Goal: Task Accomplishment & Management: Complete application form

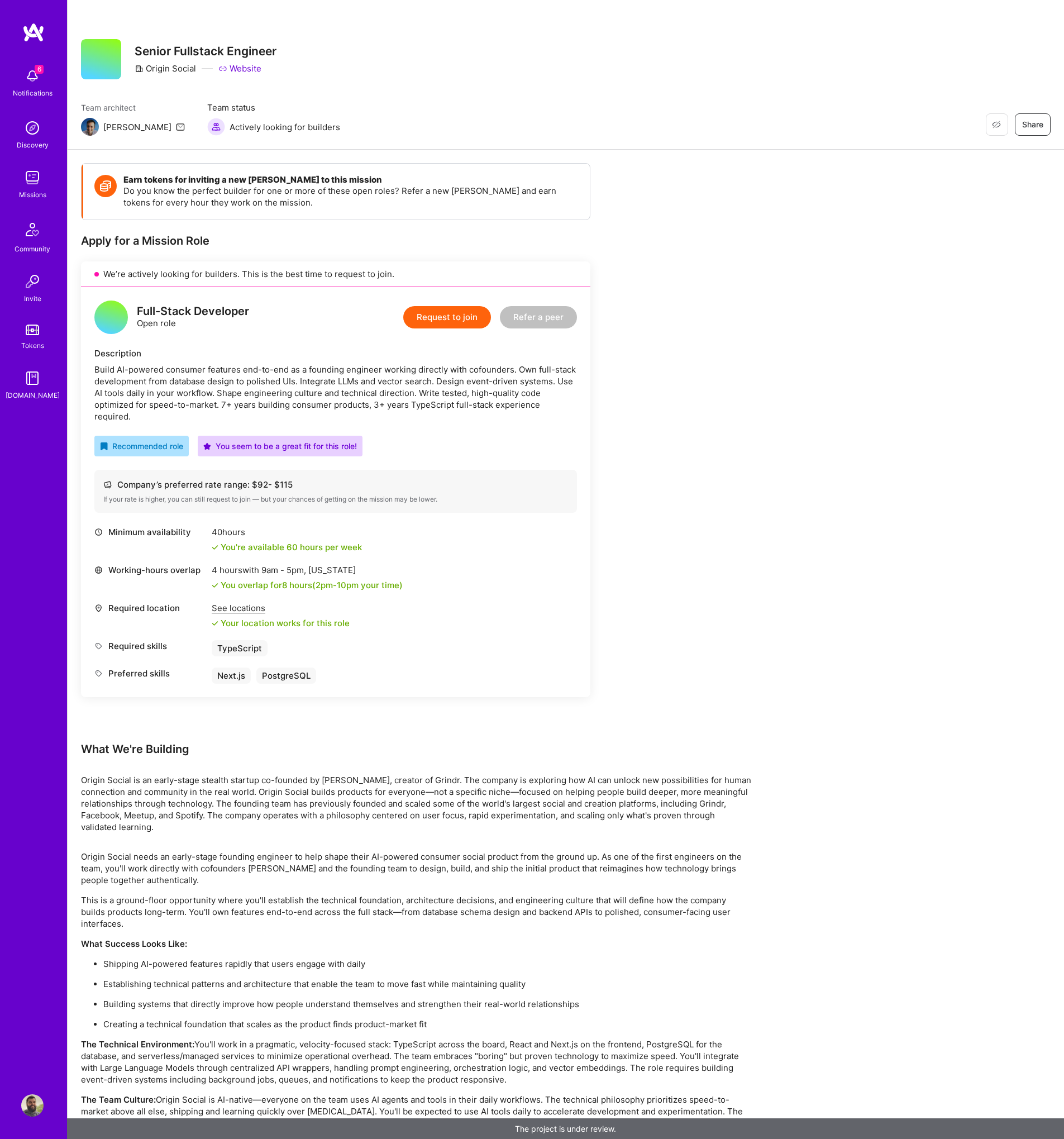
click at [428, 322] on button "Request to join" at bounding box center [446, 317] width 88 height 22
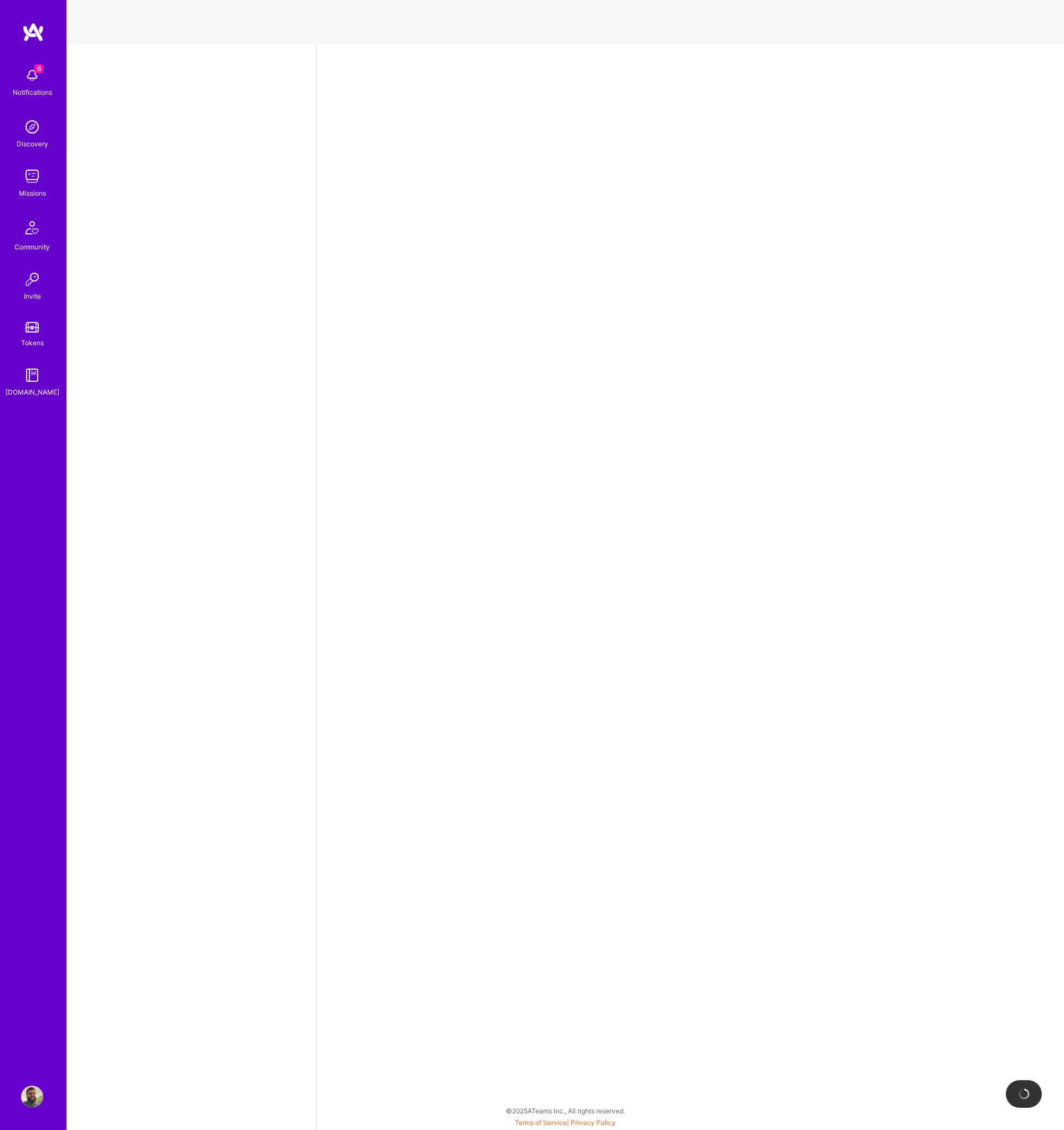
select select "PT"
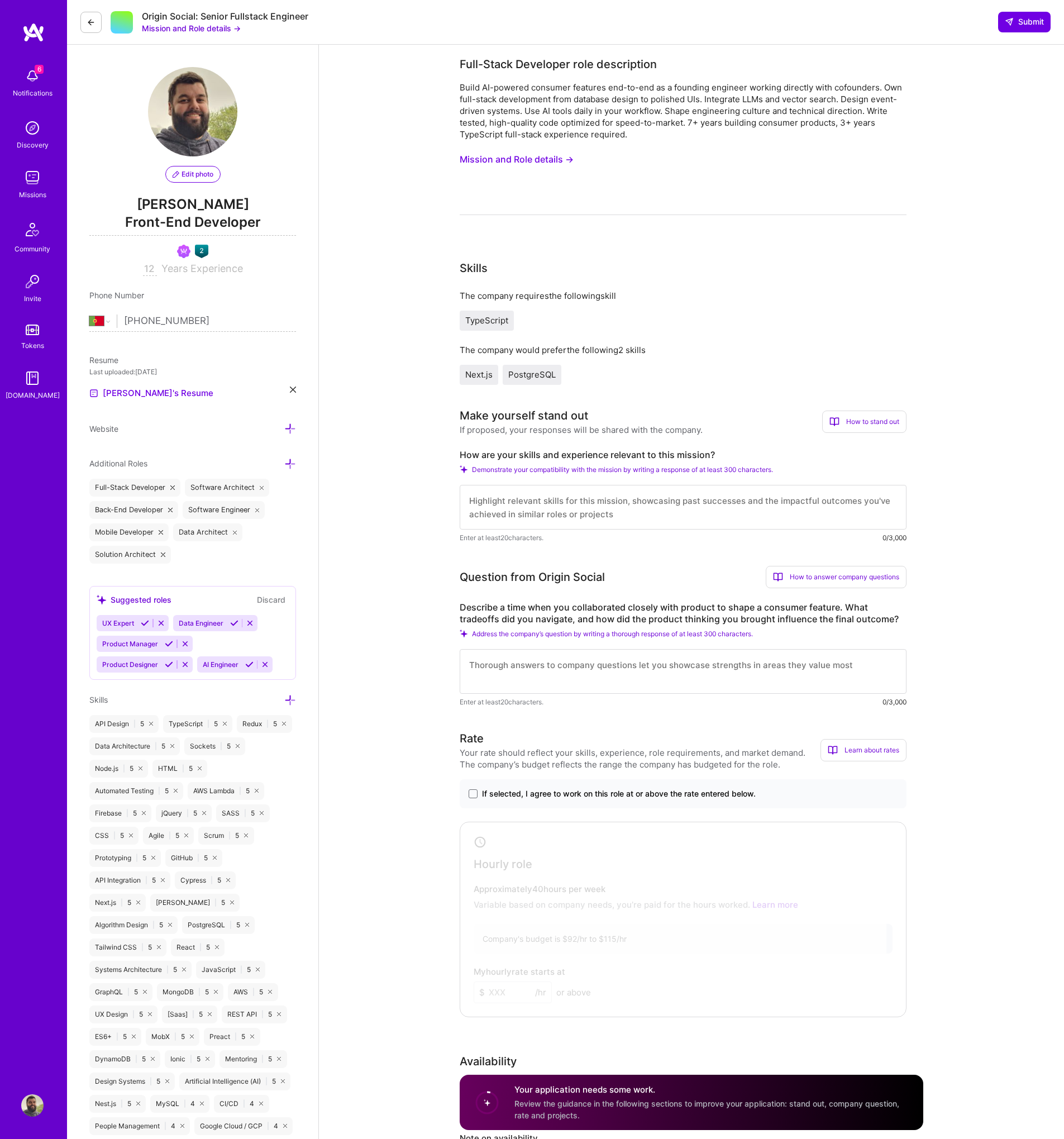
drag, startPoint x: 428, startPoint y: 485, endPoint x: 435, endPoint y: 477, distance: 10.6
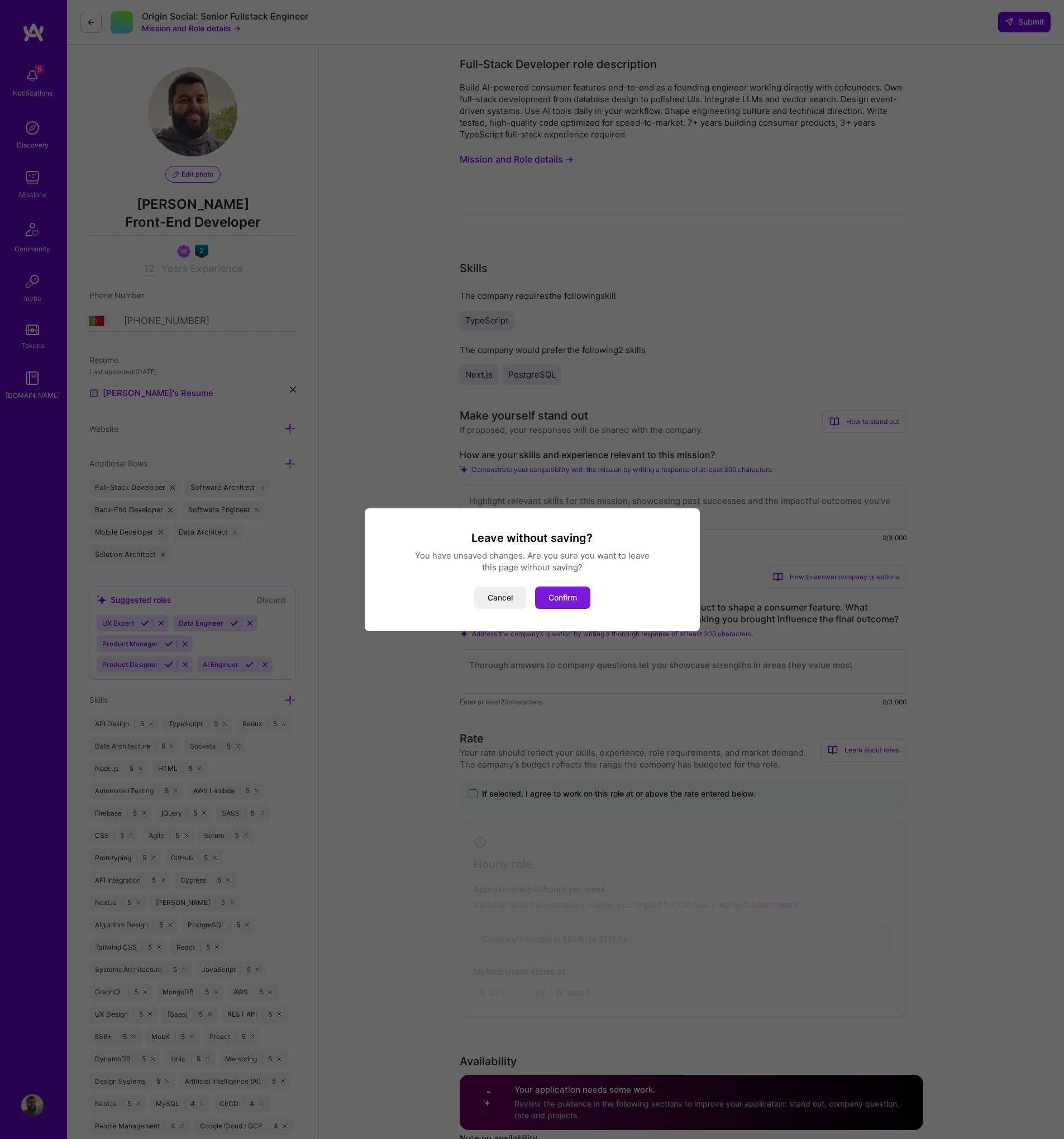
click at [571, 601] on button "Confirm" at bounding box center [562, 597] width 55 height 22
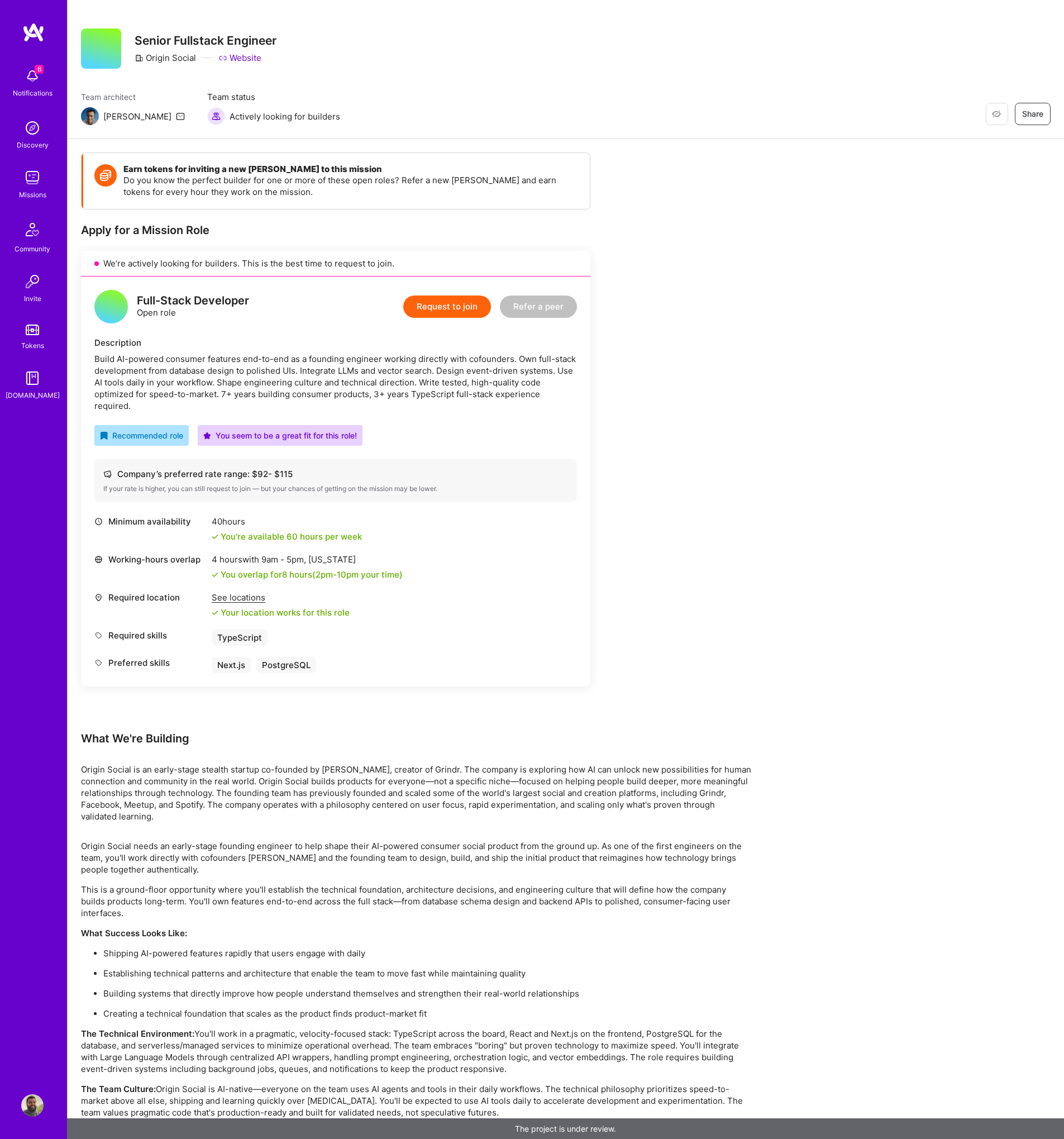
scroll to position [25, 0]
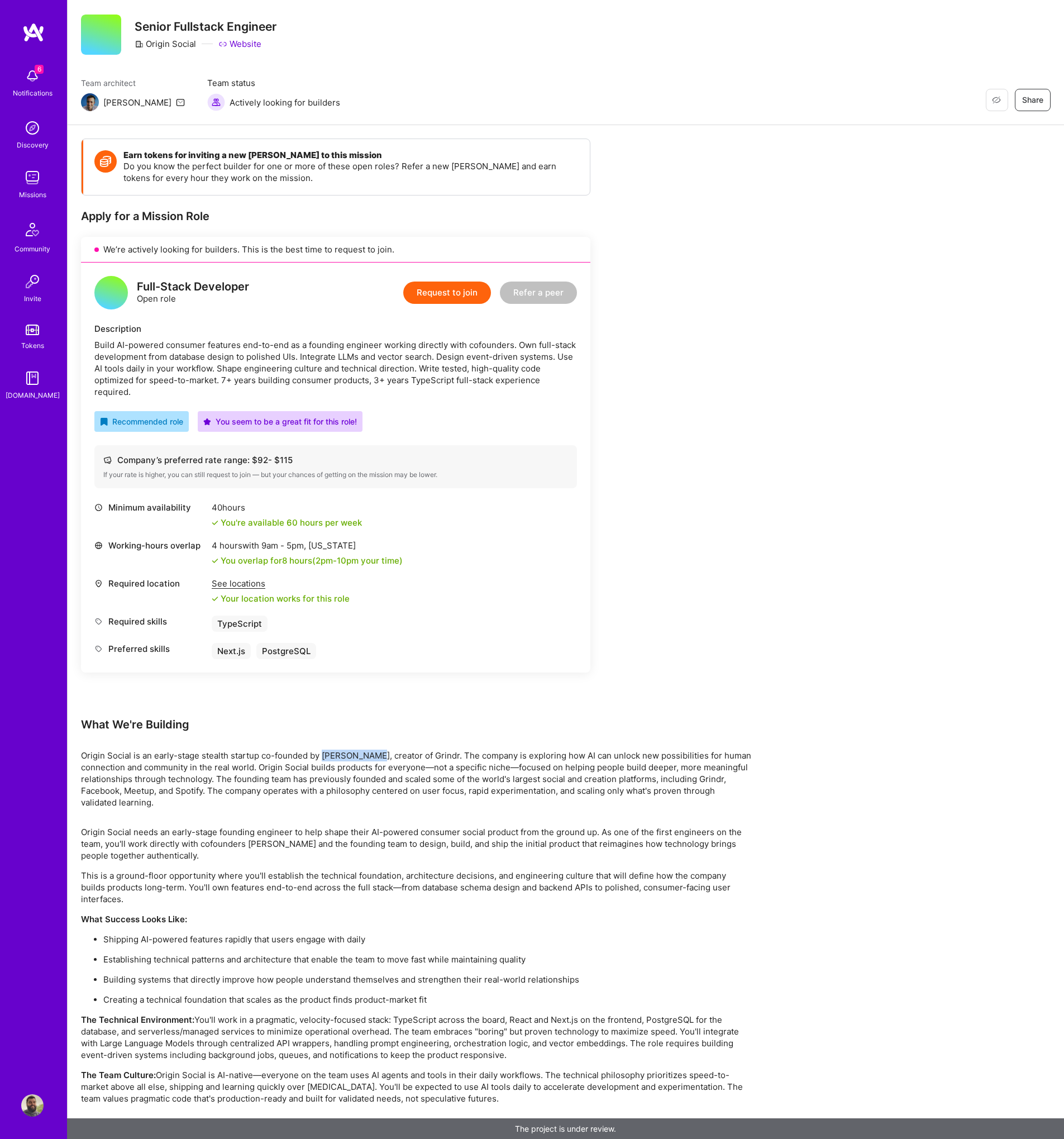
drag, startPoint x: 323, startPoint y: 745, endPoint x: 370, endPoint y: 739, distance: 47.4
click at [372, 750] on p "Origin Social is an early-stage stealth startup co-founded by [PERSON_NAME], cr…" at bounding box center [415, 779] width 670 height 58
